Goal: Register for event/course

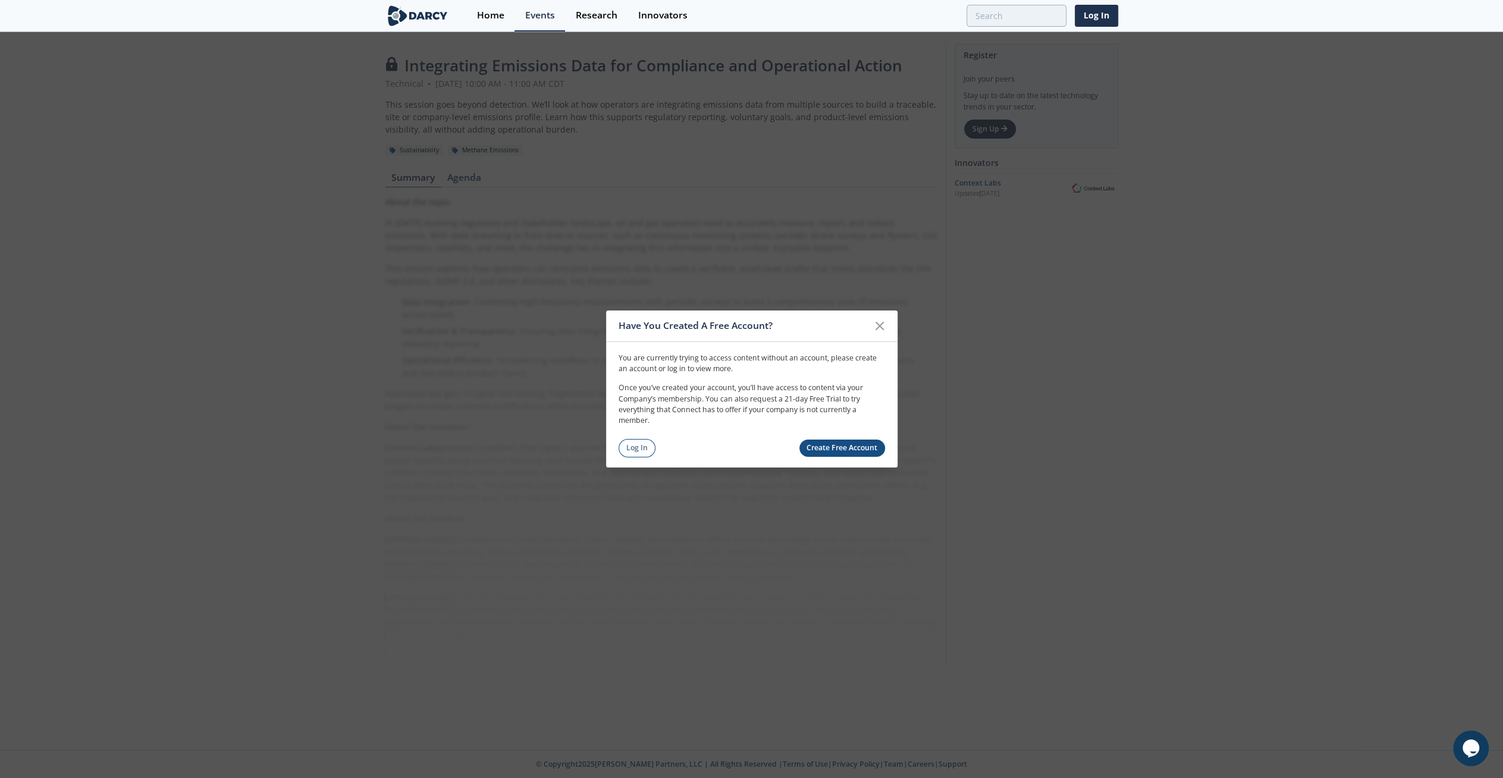
click at [881, 328] on icon at bounding box center [879, 325] width 7 height 7
click at [644, 452] on link "Log In" at bounding box center [637, 448] width 37 height 18
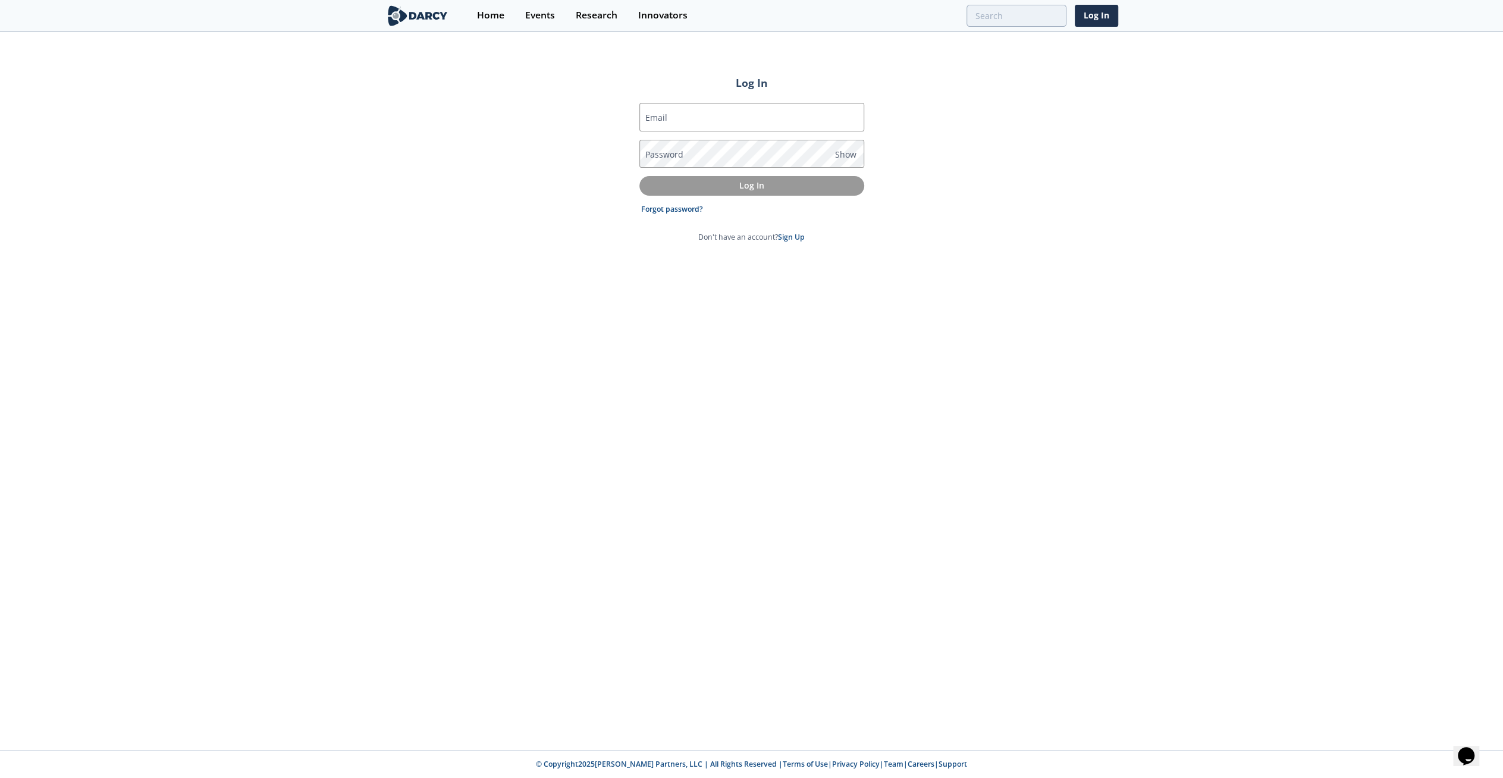
click at [763, 118] on input "Email" at bounding box center [751, 117] width 225 height 29
type input "[PERSON_NAME][EMAIL_ADDRESS][PERSON_NAME][DOMAIN_NAME]"
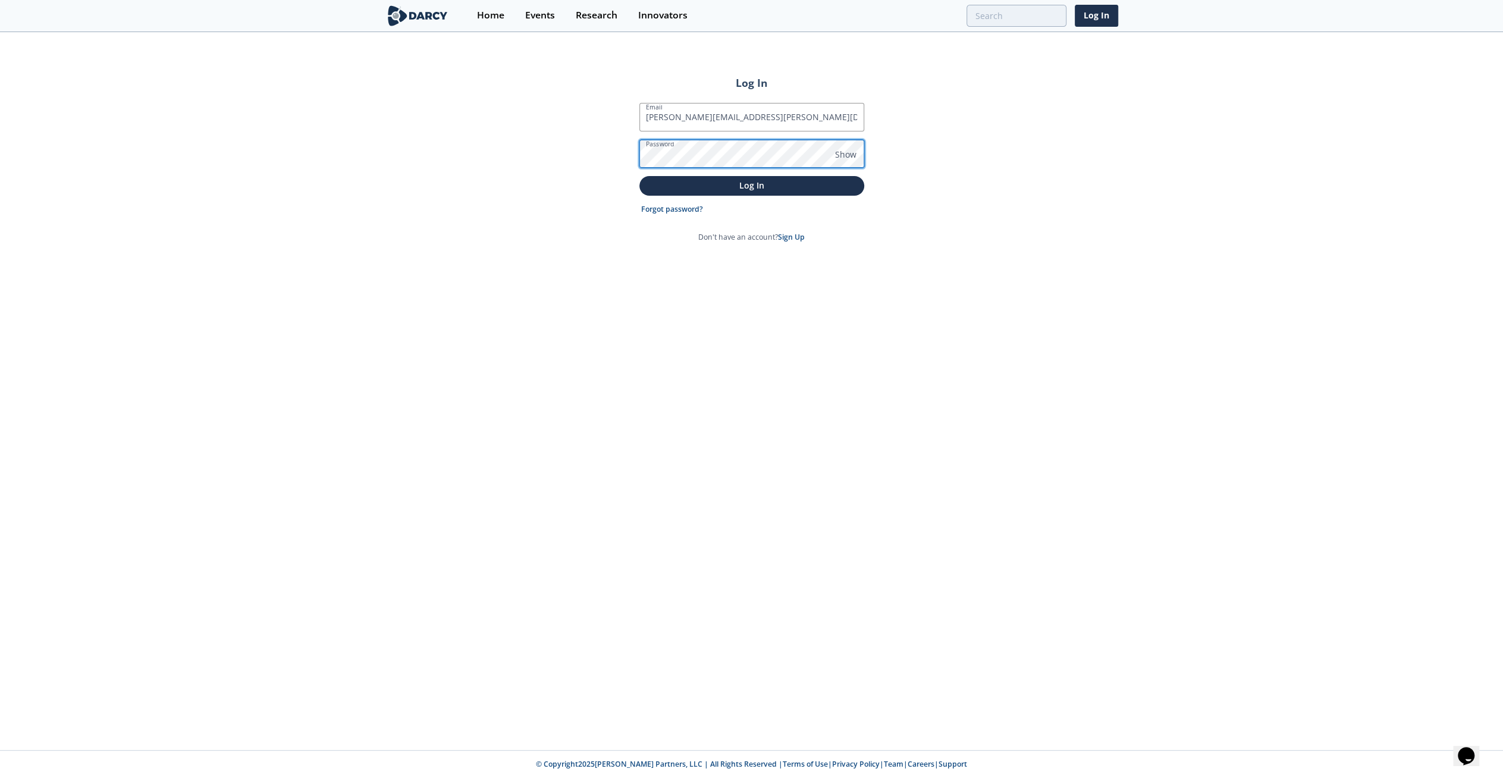
click at [639, 176] on button "Log In" at bounding box center [751, 186] width 225 height 20
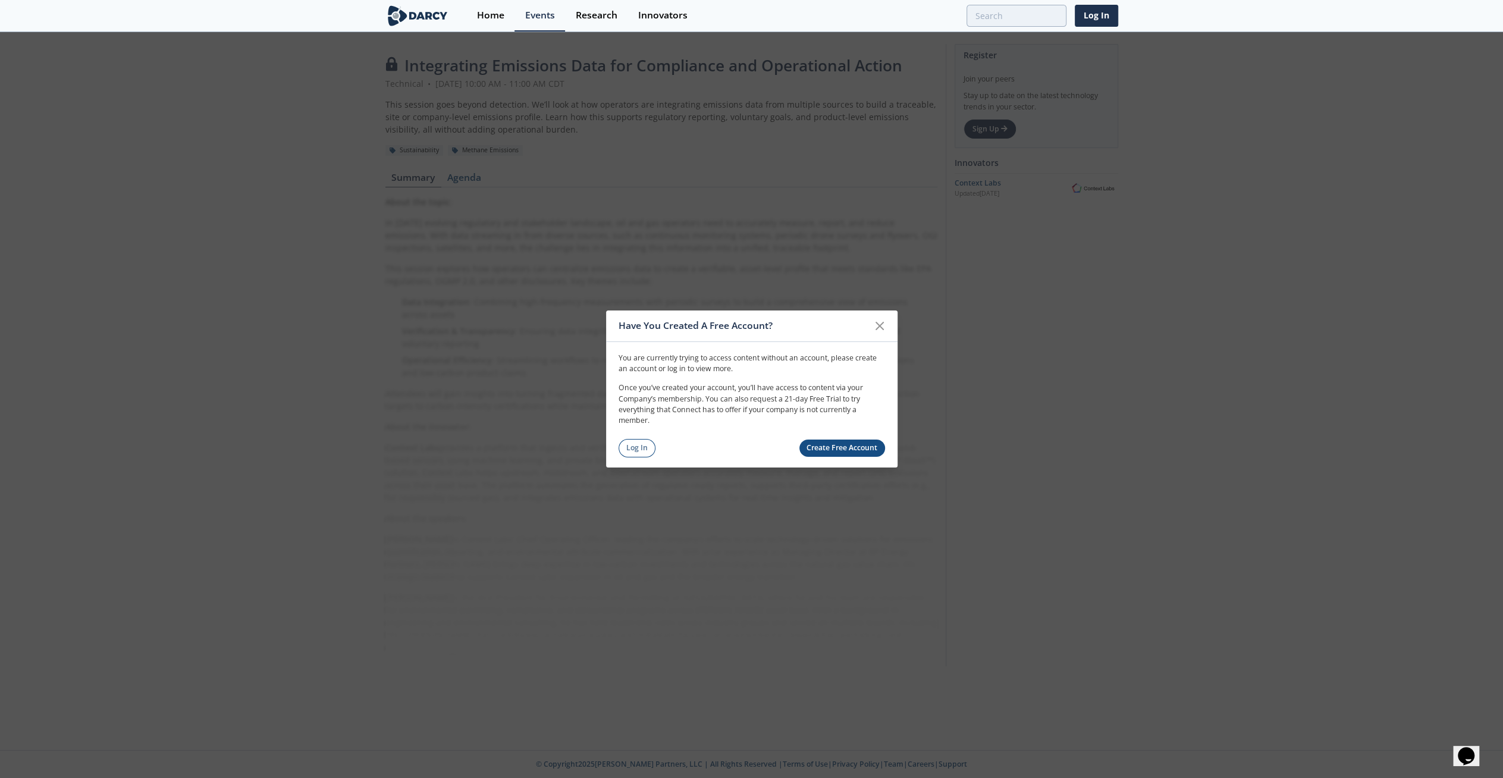
click at [874, 447] on link "Create Free Account" at bounding box center [843, 448] width 86 height 17
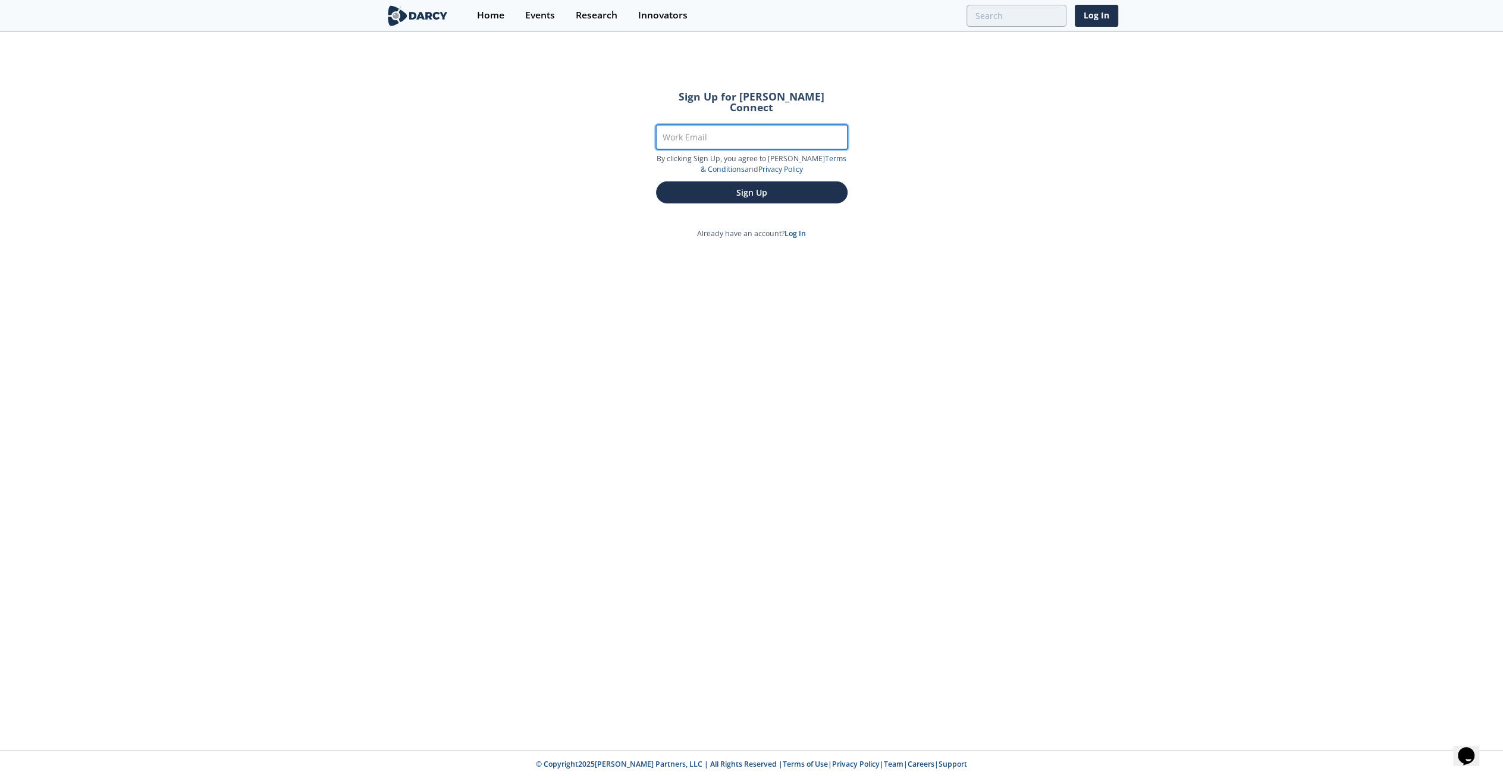
click at [786, 129] on input "Work Email" at bounding box center [752, 137] width 192 height 24
type input "[PERSON_NAME][EMAIL_ADDRESS][PERSON_NAME][DOMAIN_NAME]"
click at [779, 181] on button "Sign Up" at bounding box center [752, 192] width 192 height 22
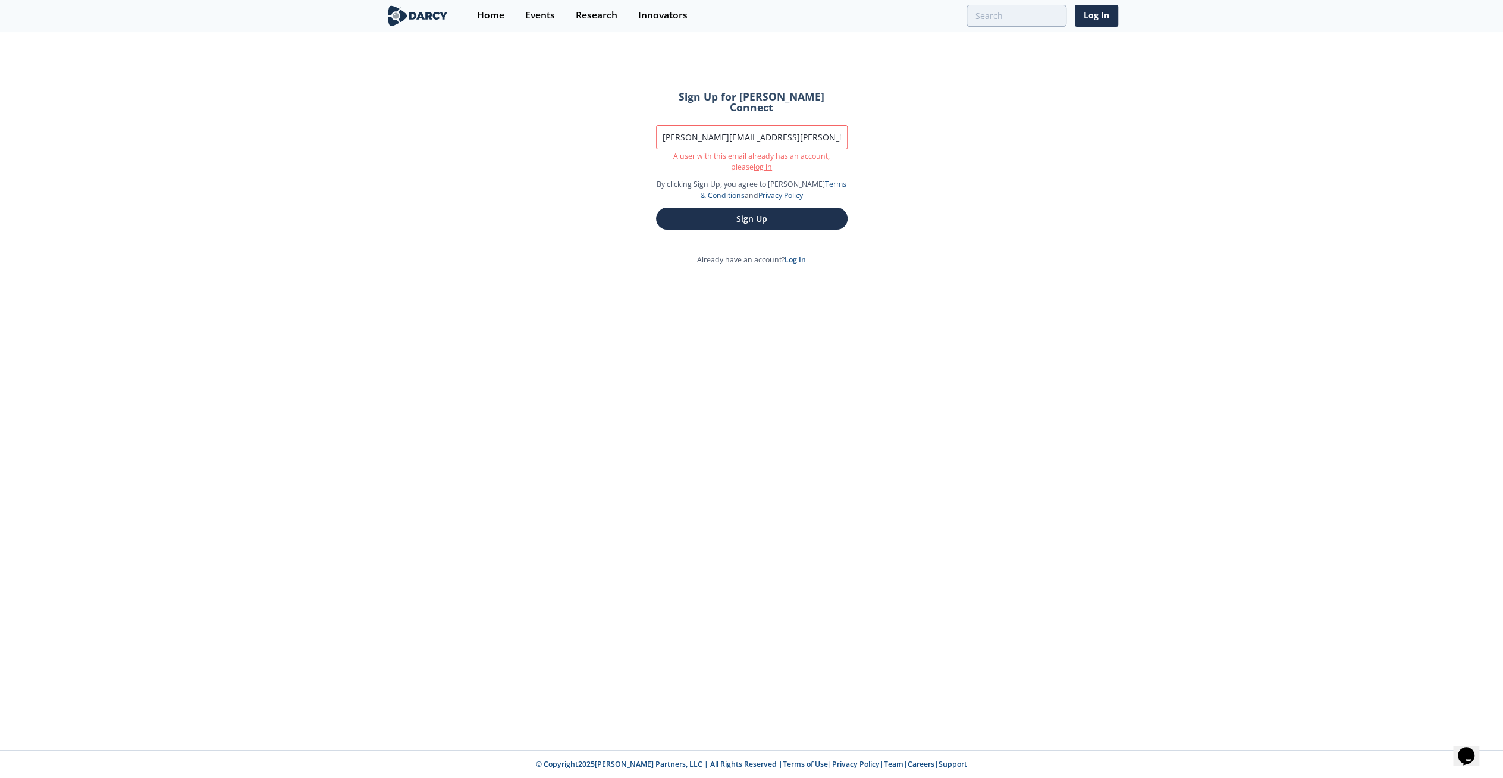
click at [794, 255] on link "Log In" at bounding box center [795, 260] width 21 height 10
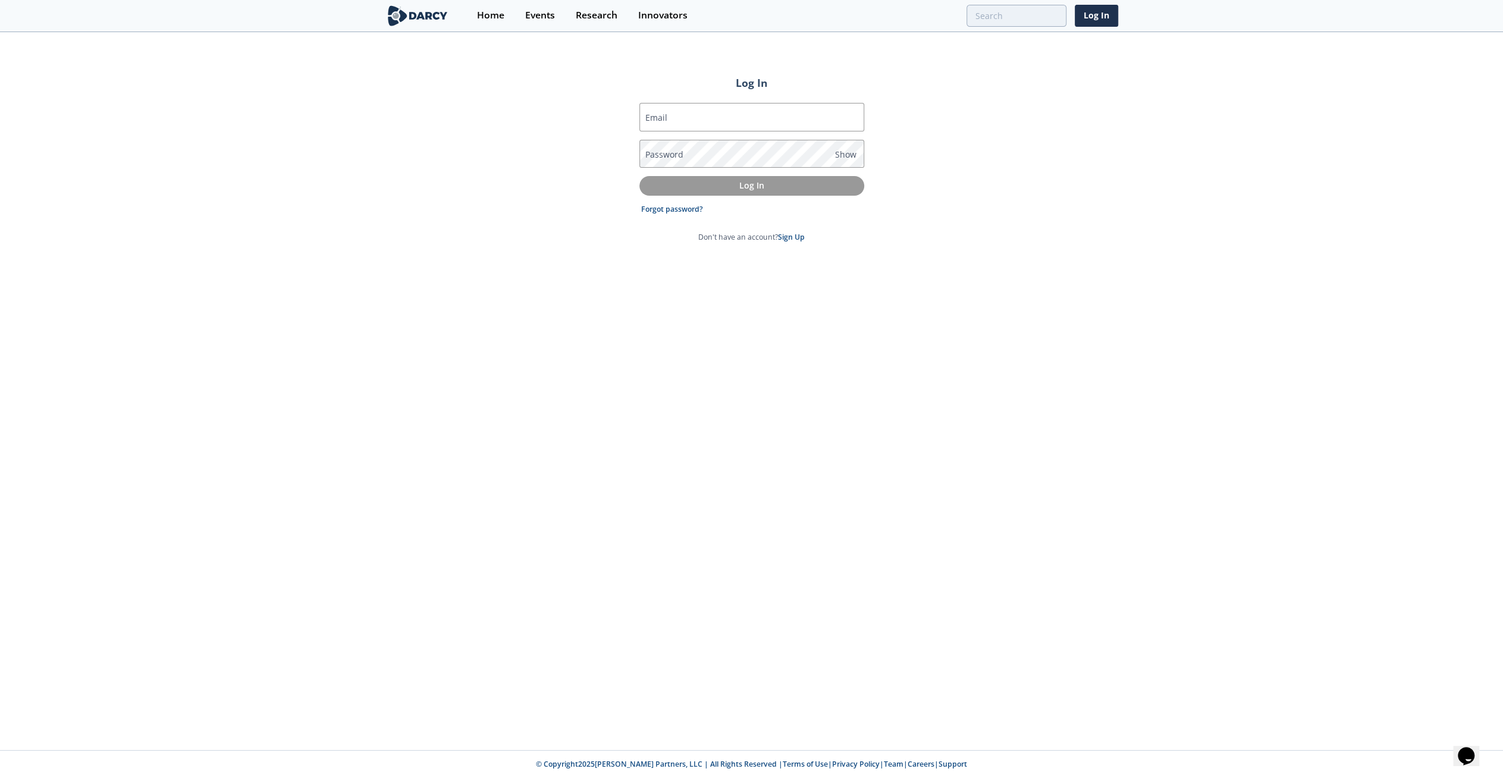
click at [683, 109] on input "Email" at bounding box center [751, 117] width 225 height 29
type input "[PERSON_NAME][EMAIL_ADDRESS][PERSON_NAME][DOMAIN_NAME]"
click at [677, 210] on link "Forgot password?" at bounding box center [672, 209] width 62 height 11
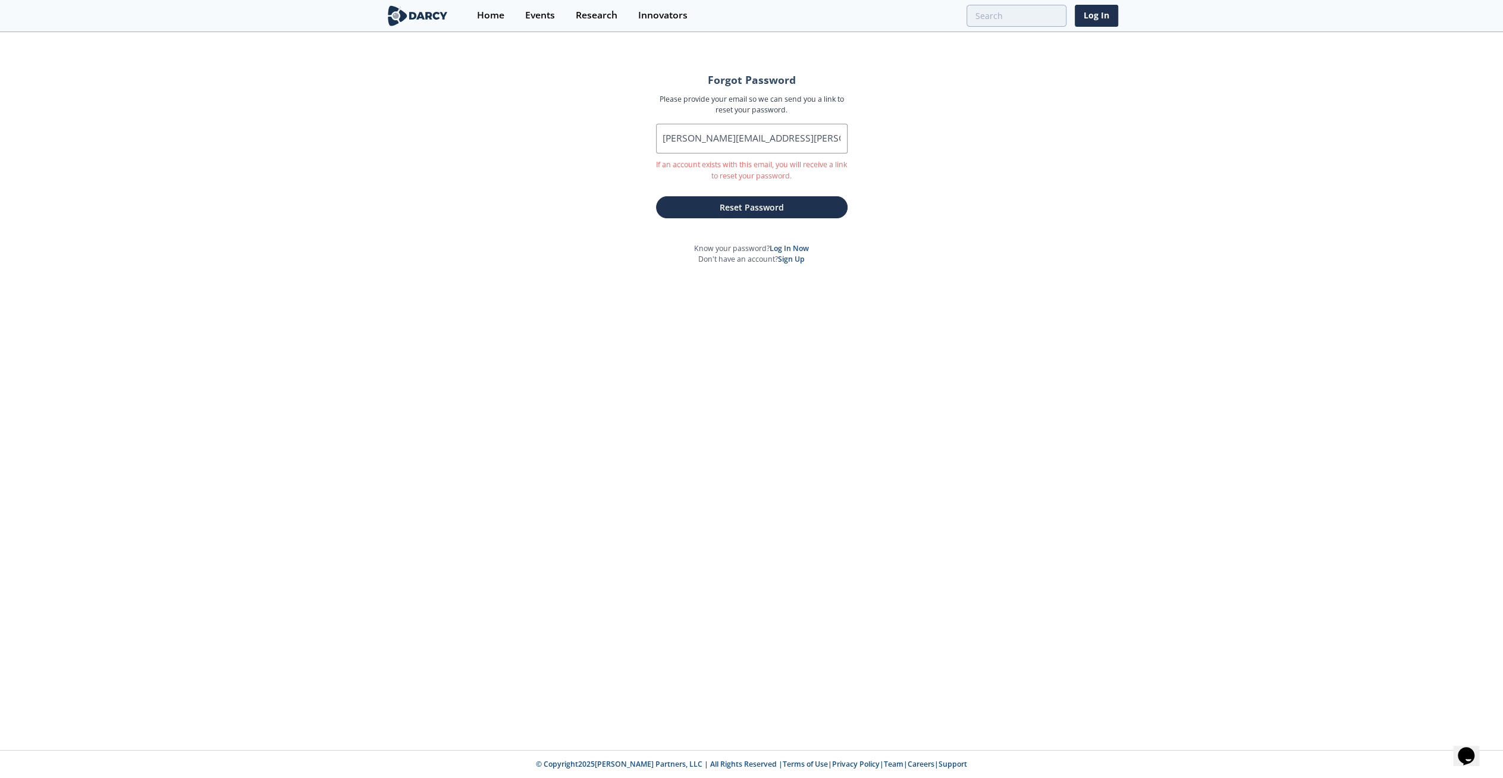
click at [768, 211] on button "Reset Password" at bounding box center [752, 207] width 192 height 22
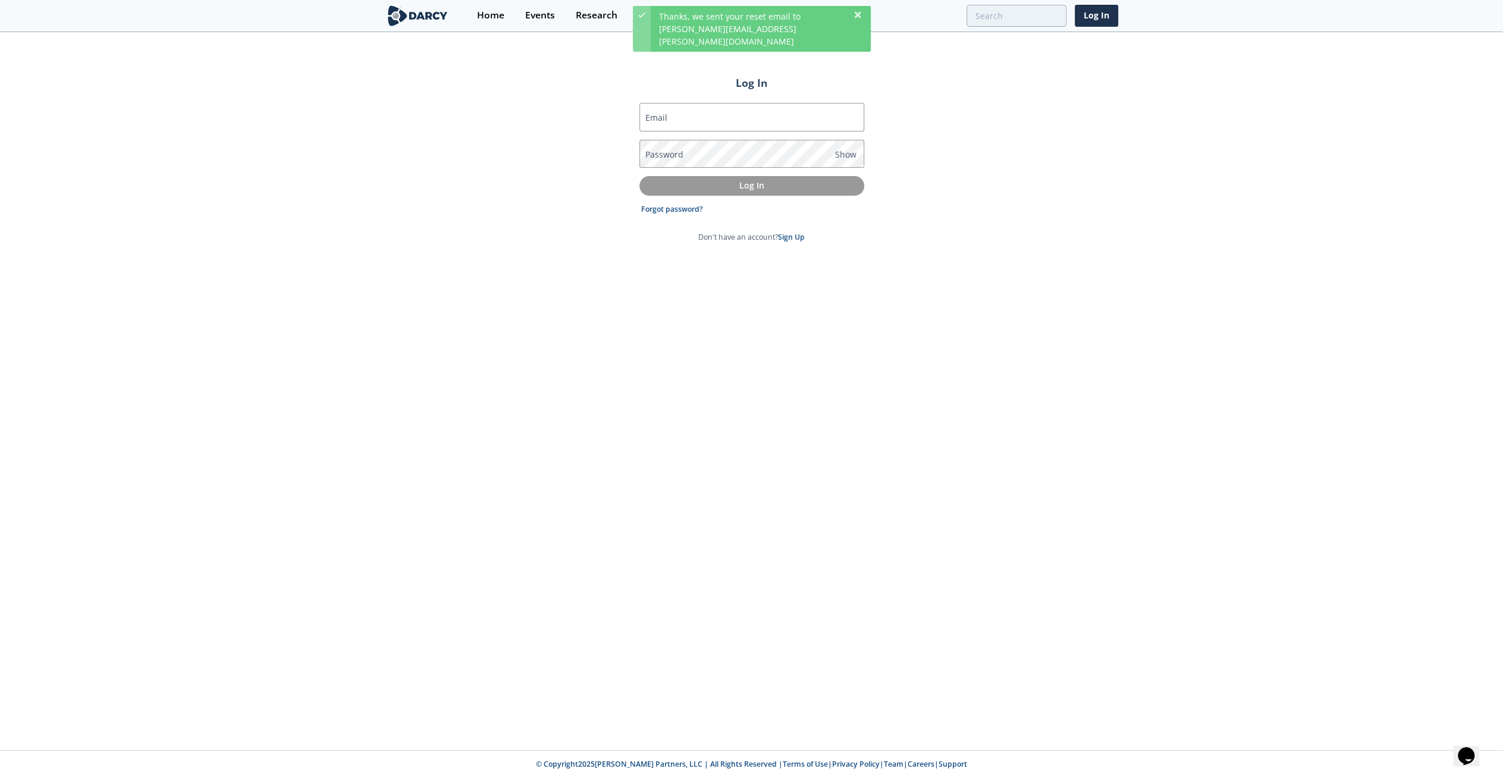
click at [741, 119] on input "Email" at bounding box center [751, 117] width 225 height 29
type input "[PERSON_NAME][EMAIL_ADDRESS][PERSON_NAME][DOMAIN_NAME]"
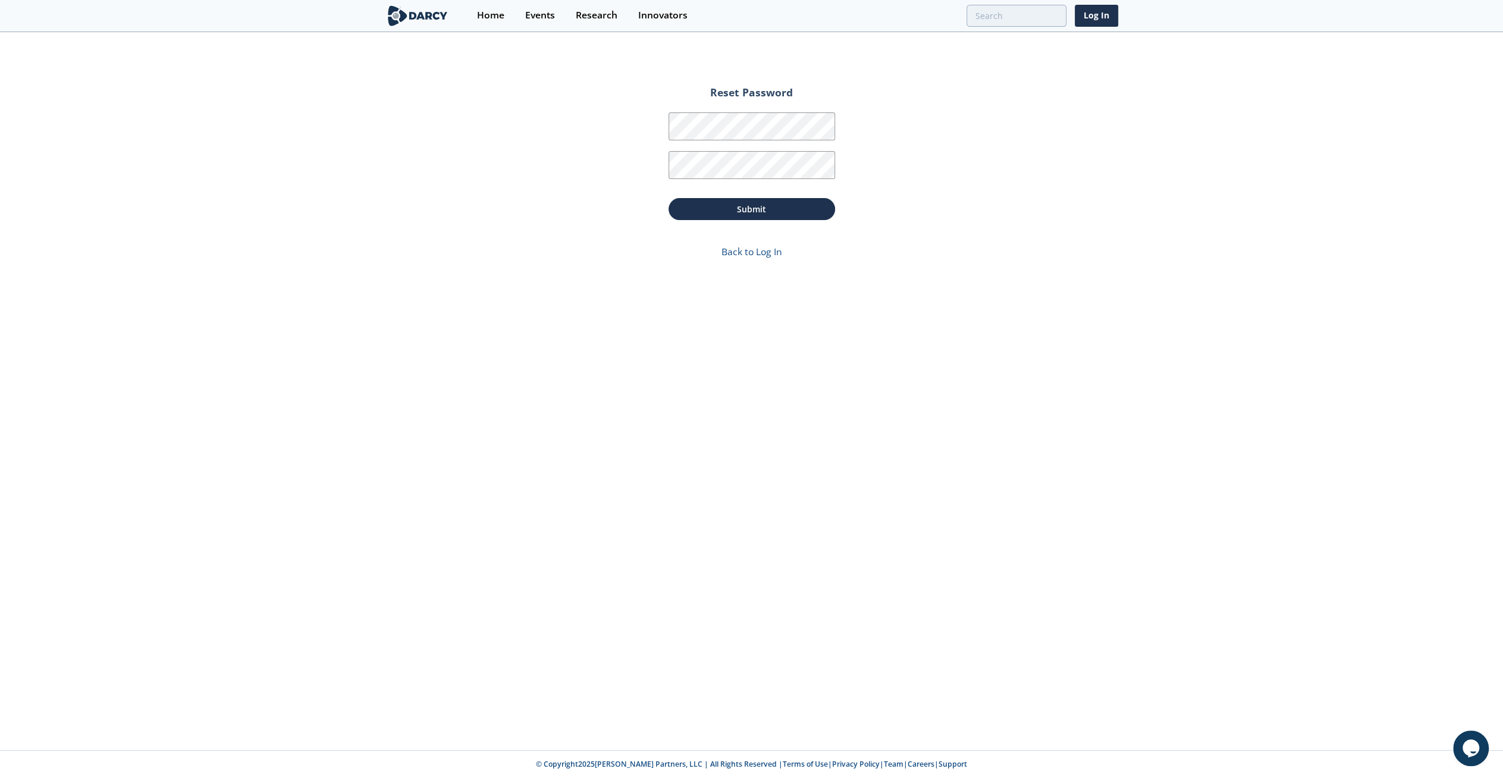
click at [773, 202] on button "Submit" at bounding box center [752, 209] width 167 height 22
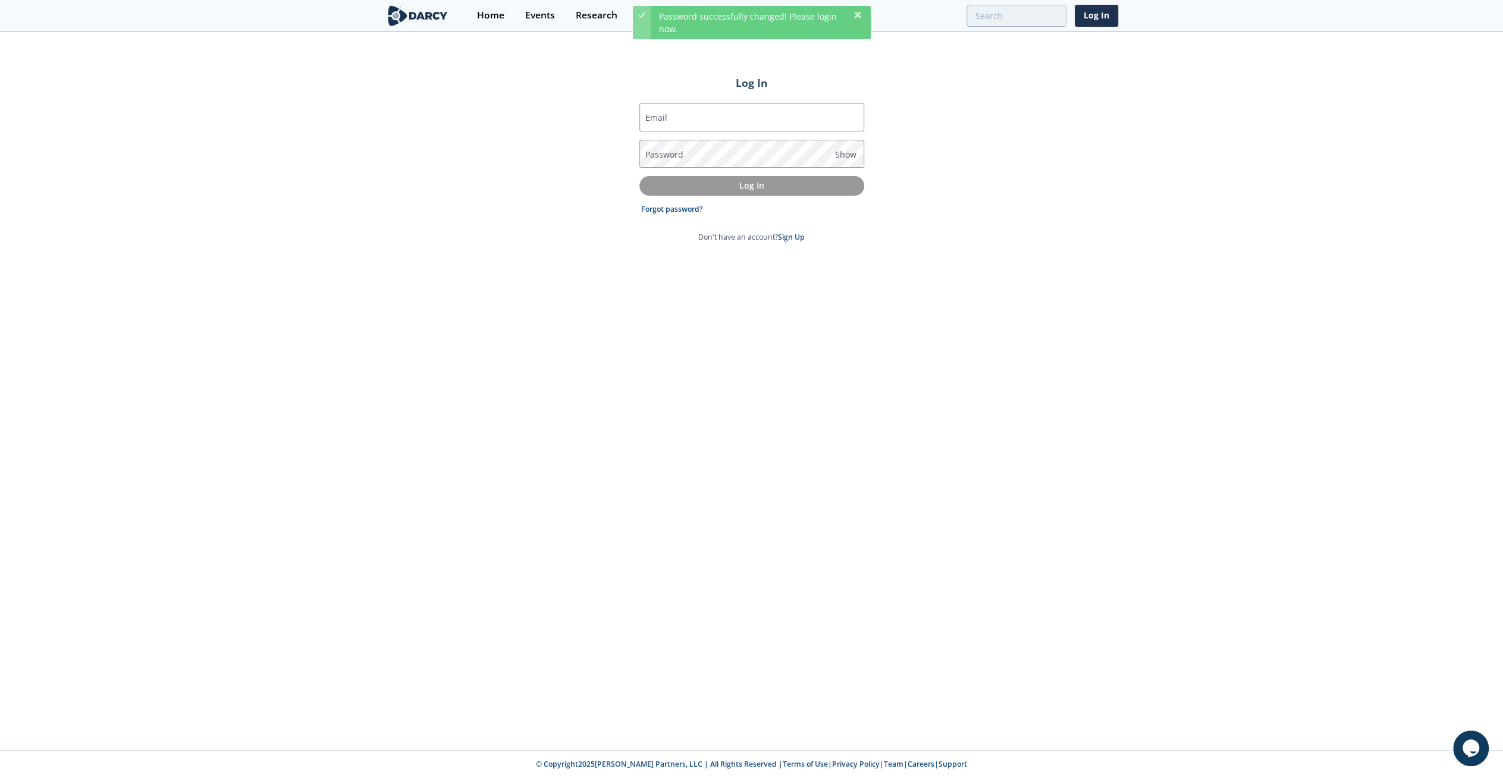
click at [748, 119] on input "Email" at bounding box center [751, 117] width 225 height 29
type input "[PERSON_NAME][EMAIL_ADDRESS][PERSON_NAME][DOMAIN_NAME]"
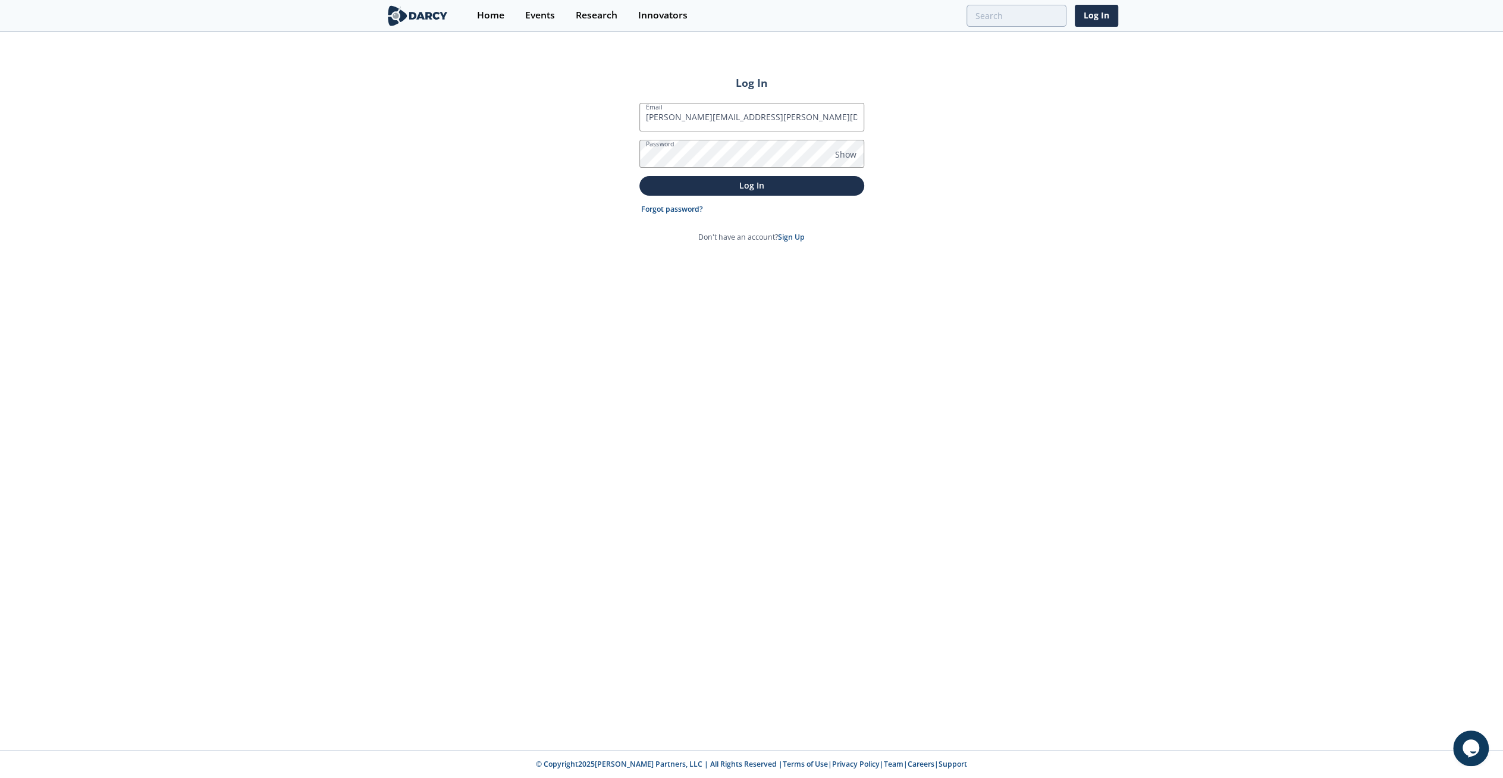
click at [759, 187] on p "Log In" at bounding box center [752, 185] width 208 height 12
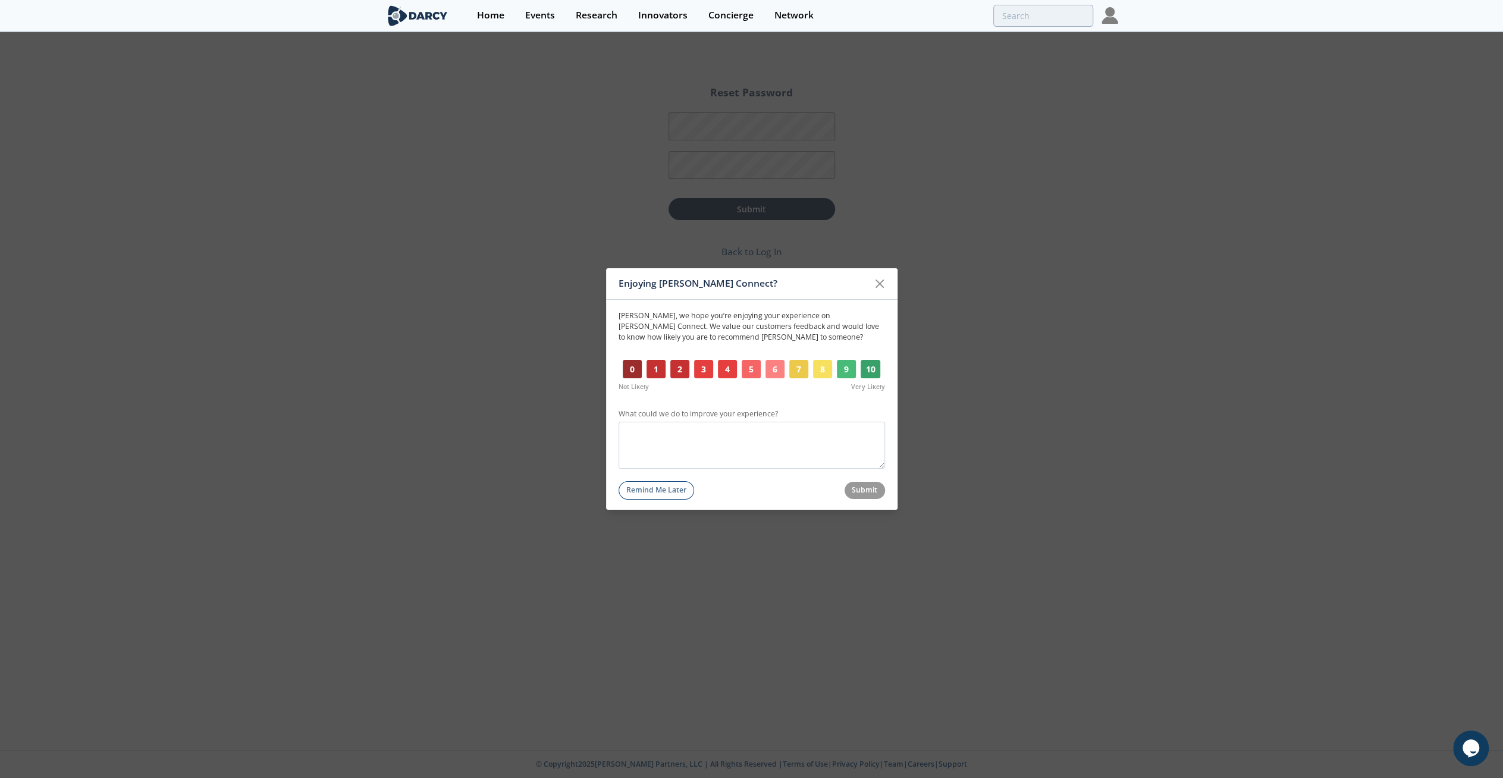
click at [675, 481] on button "Remind Me Later" at bounding box center [657, 490] width 76 height 18
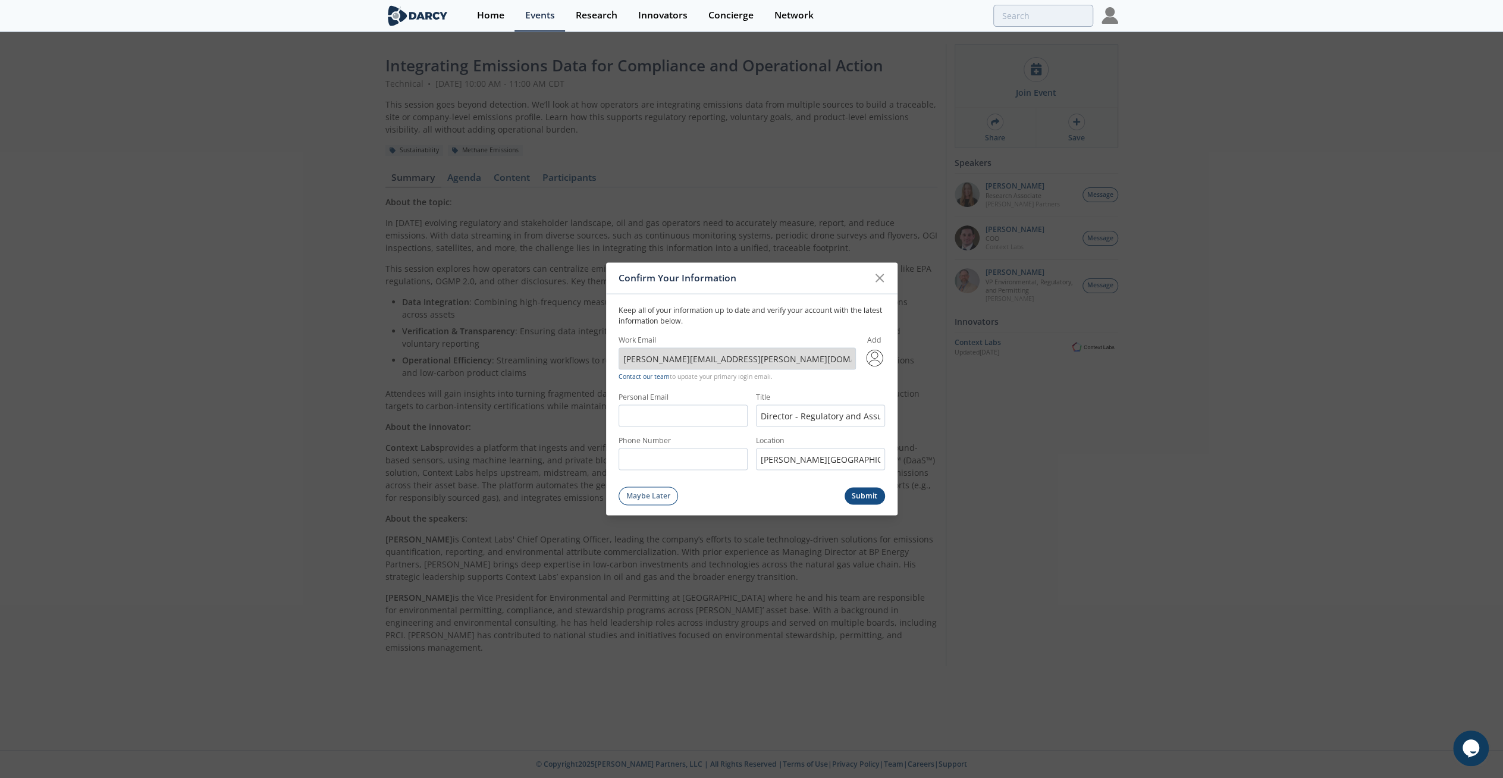
click at [856, 495] on button "Submit" at bounding box center [865, 495] width 40 height 17
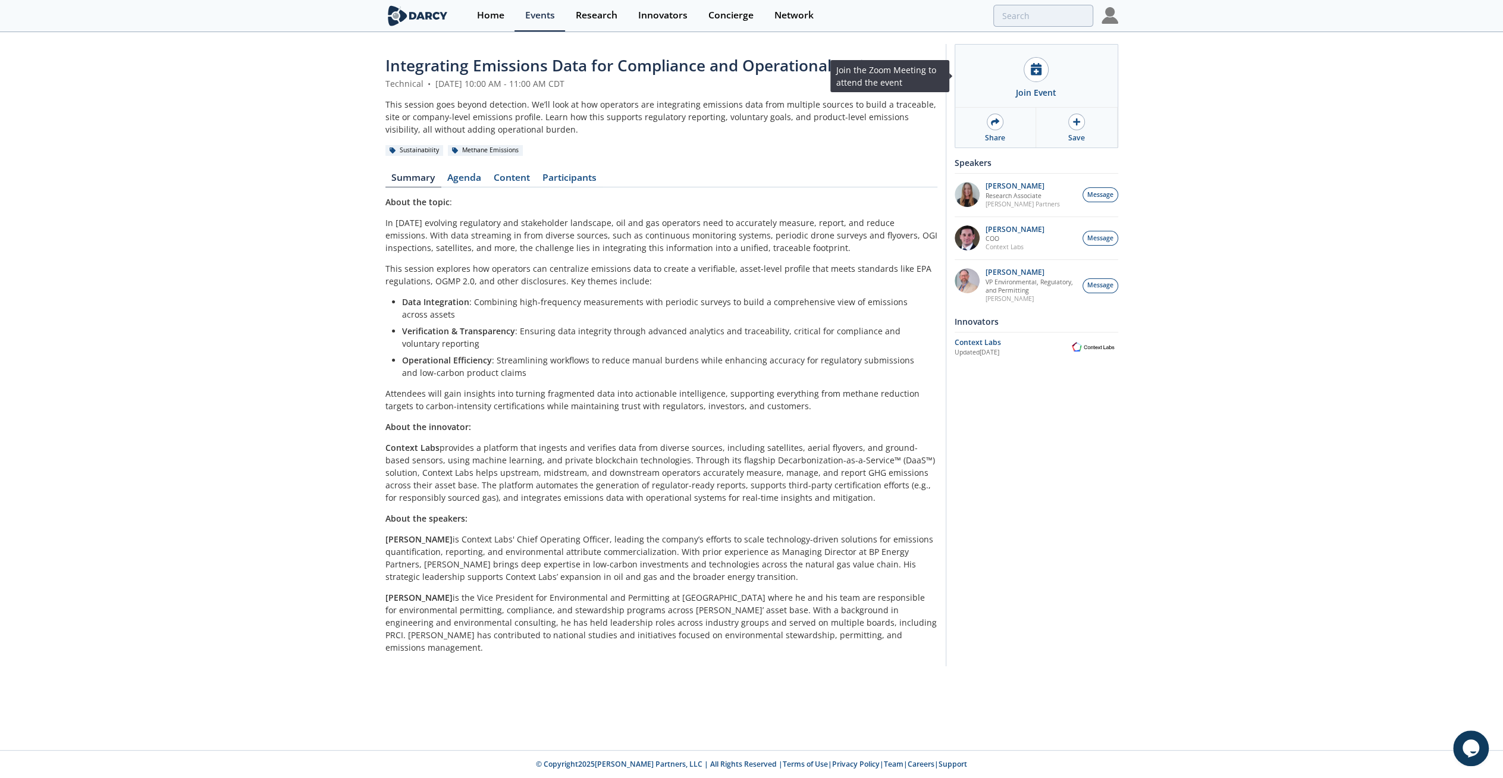
click at [1040, 70] on body "Confirm Your Information Keep all of your information up to date and verify you…" at bounding box center [751, 389] width 1503 height 778
click at [1031, 91] on div "Join Event" at bounding box center [1036, 92] width 40 height 12
